Goal: Book appointment/travel/reservation

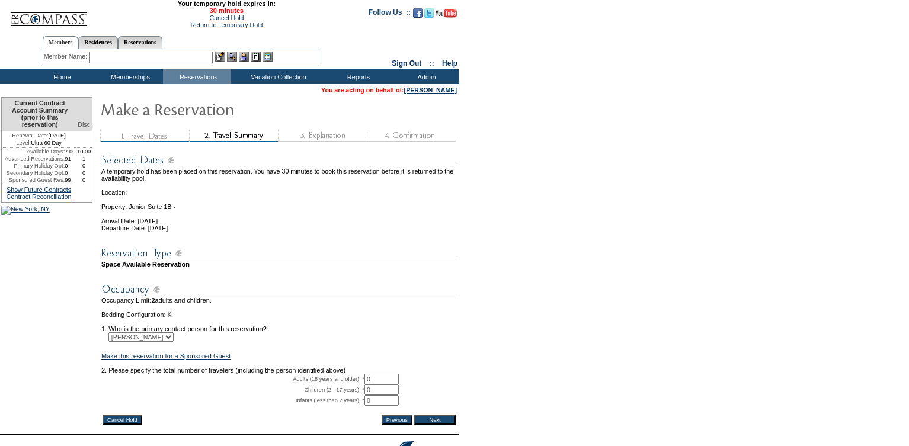
click at [387, 384] on input "0" at bounding box center [381, 379] width 34 height 11
type input "2"
click at [522, 310] on form "29:59 Your temporary hold expires in: 30 minutes Cancel Hold Return to Temporar…" at bounding box center [454, 247] width 909 height 494
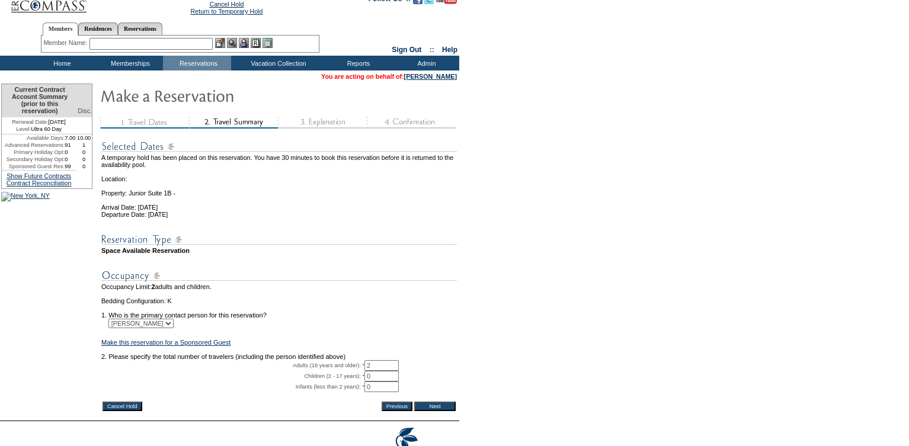
scroll to position [16, 0]
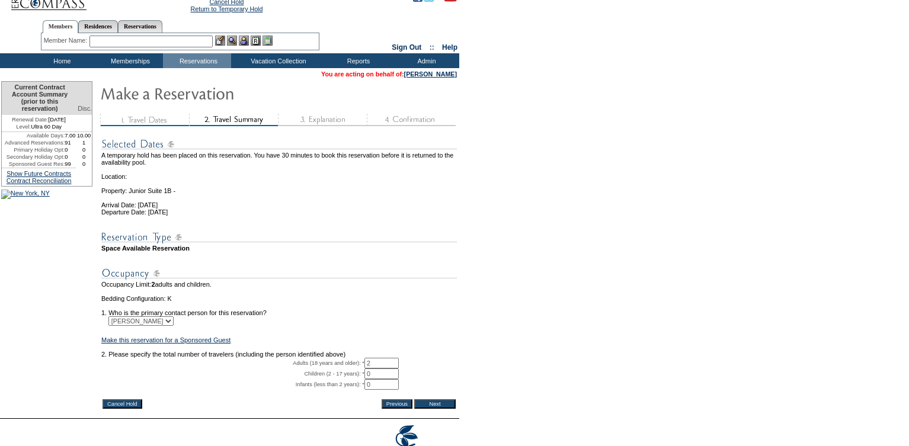
click at [431, 409] on input "Next" at bounding box center [434, 403] width 41 height 9
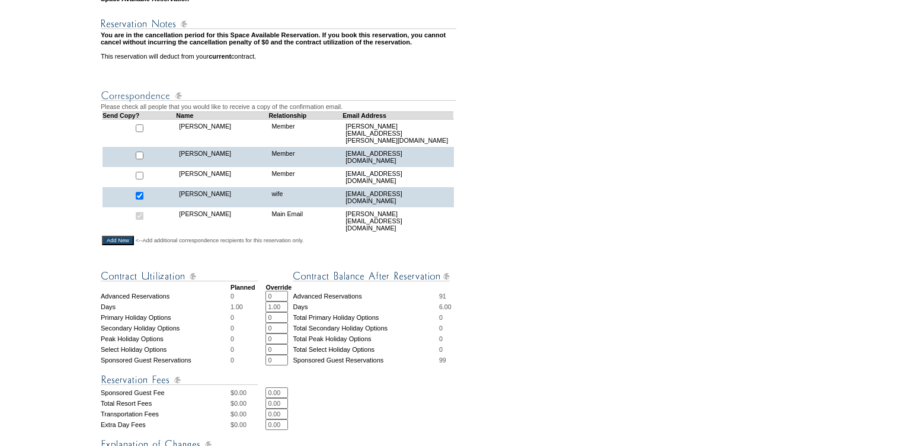
scroll to position [325, 0]
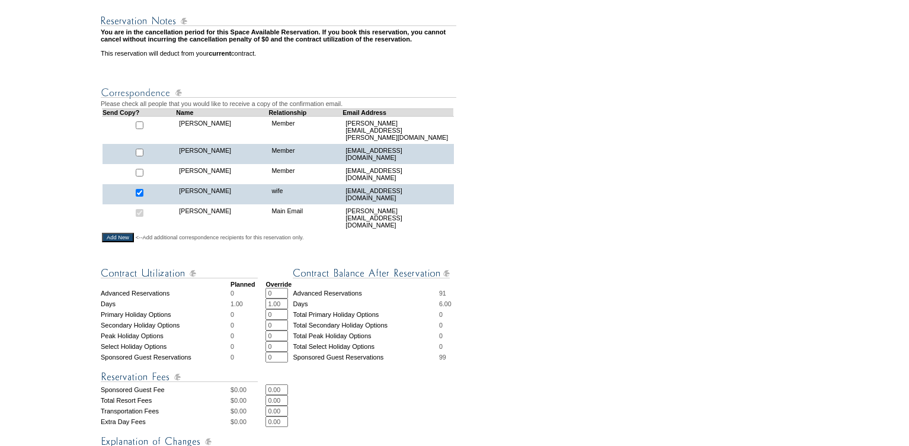
drag, startPoint x: 283, startPoint y: 300, endPoint x: 265, endPoint y: 301, distance: 18.4
click at [265, 301] on input "1.00" at bounding box center [276, 304] width 23 height 11
type input "2"
click at [519, 265] on form "29:54 Your temporary hold expires in: 30 minutes Cancel Hold Return to Temporar…" at bounding box center [454, 188] width 909 height 1027
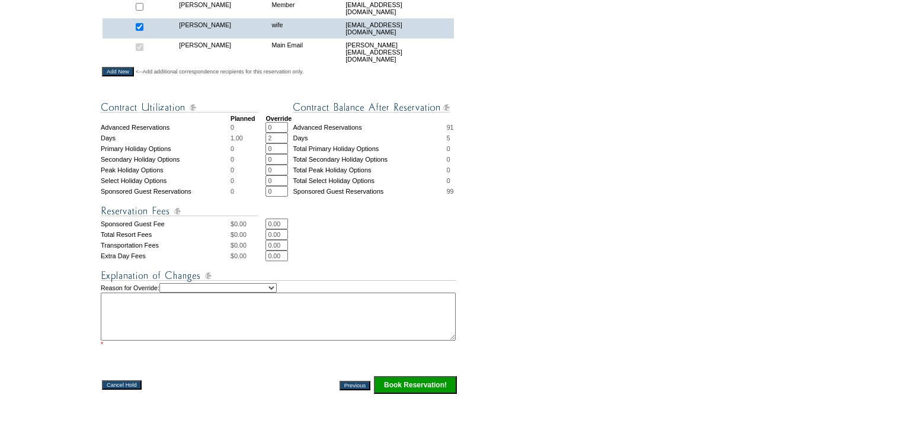
scroll to position [491, 0]
click at [277, 289] on select "Creating Continuous Stay Days Rebooked After Cancellation Editing Occupant Expe…" at bounding box center [217, 287] width 117 height 9
select select "1035"
click at [149, 308] on textarea at bounding box center [278, 316] width 355 height 48
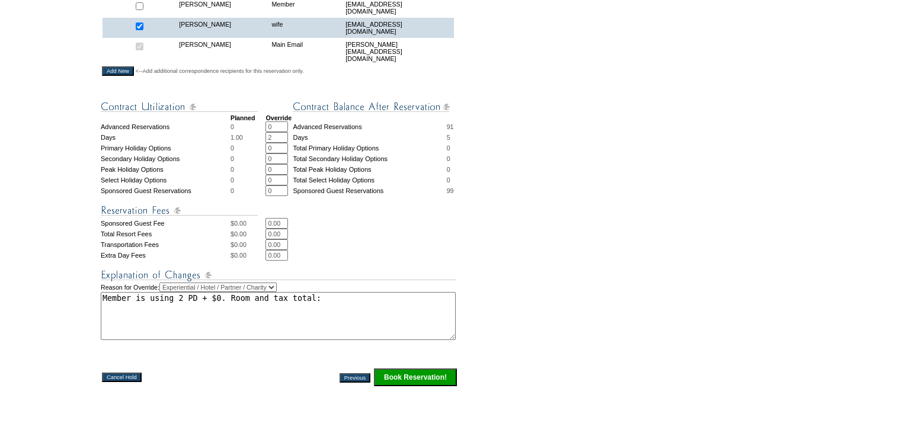
paste textarea "$2,437.06"
type textarea "Member is using 2 PD + $0. Room and tax total: $2,437.06 -GK"
click at [403, 376] on input "Book Reservation!" at bounding box center [415, 377] width 83 height 18
